Goal: Navigation & Orientation: Go to known website

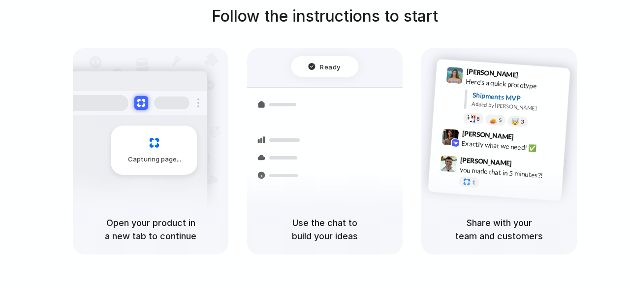
click at [168, 152] on div "Capturing page" at bounding box center [154, 149] width 86 height 49
